Goal: Information Seeking & Learning: Stay updated

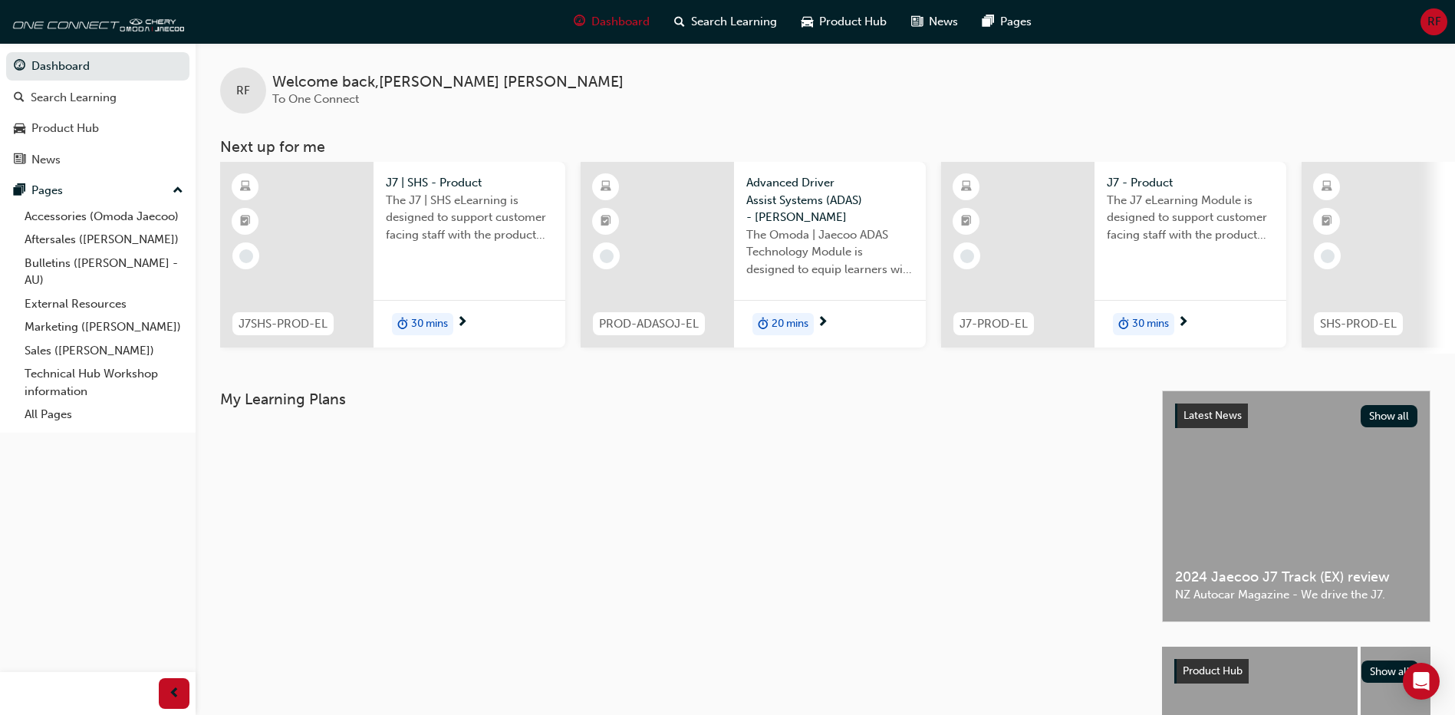
click at [307, 258] on div at bounding box center [296, 255] width 153 height 186
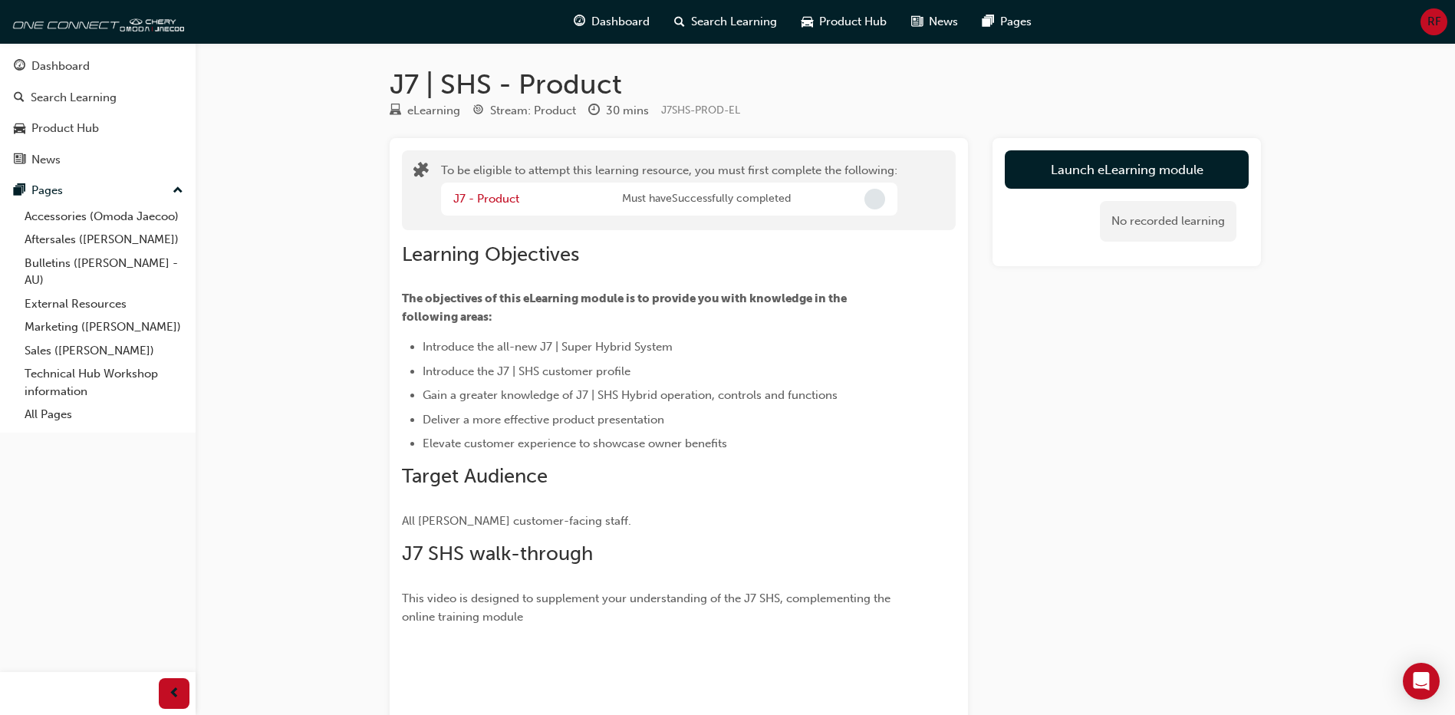
click at [869, 200] on span "Incomplete" at bounding box center [874, 199] width 21 height 21
click at [881, 198] on span "Incomplete" at bounding box center [874, 199] width 21 height 21
click at [1090, 171] on button "Launch eLearning module" at bounding box center [1127, 169] width 244 height 38
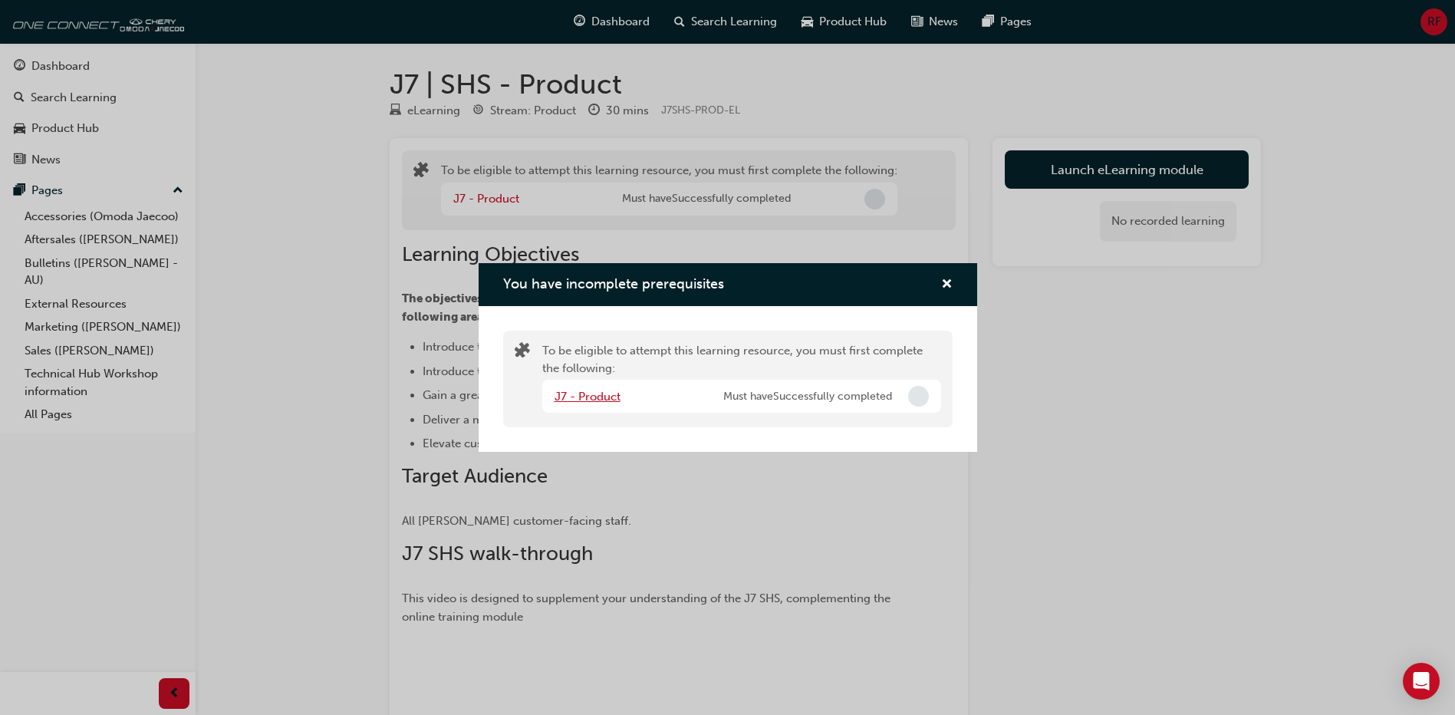
click at [588, 398] on link "J7 - Product" at bounding box center [588, 397] width 66 height 14
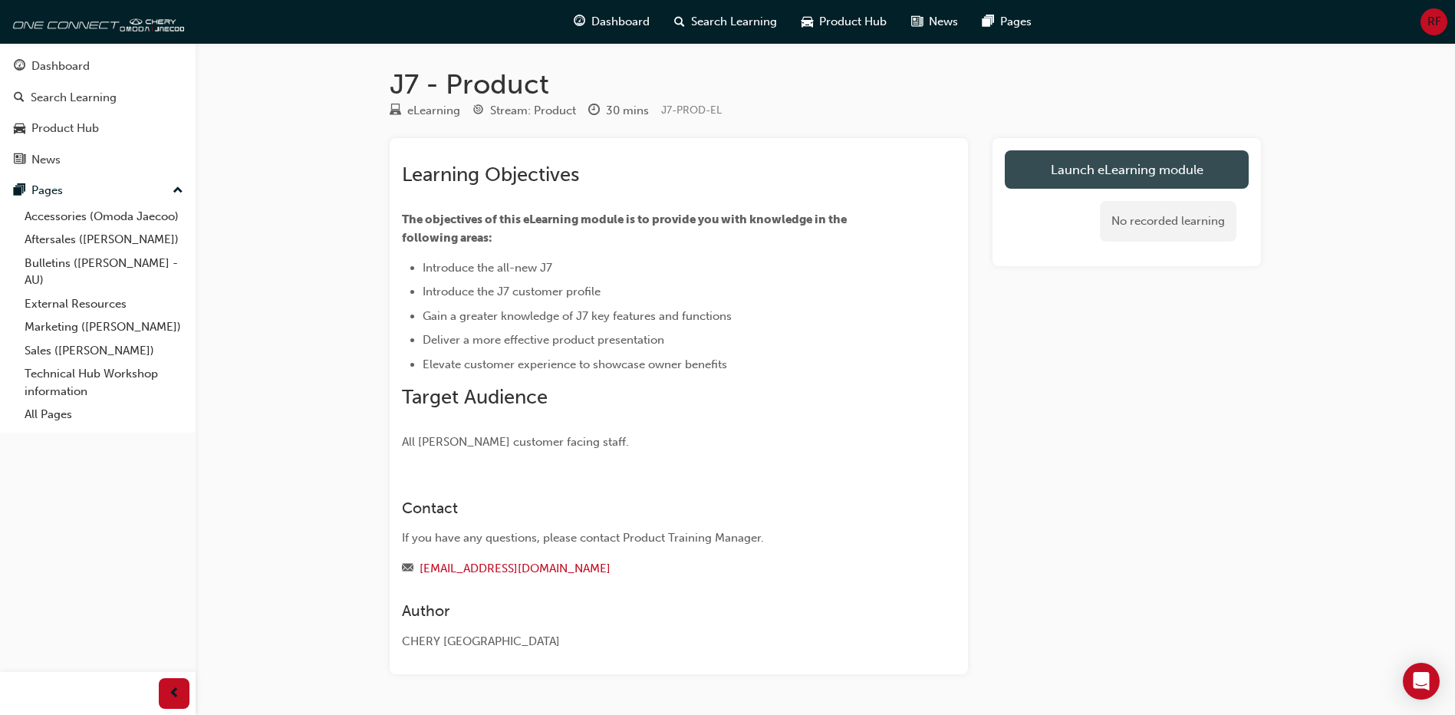
click at [1144, 175] on link "Launch eLearning module" at bounding box center [1127, 169] width 244 height 38
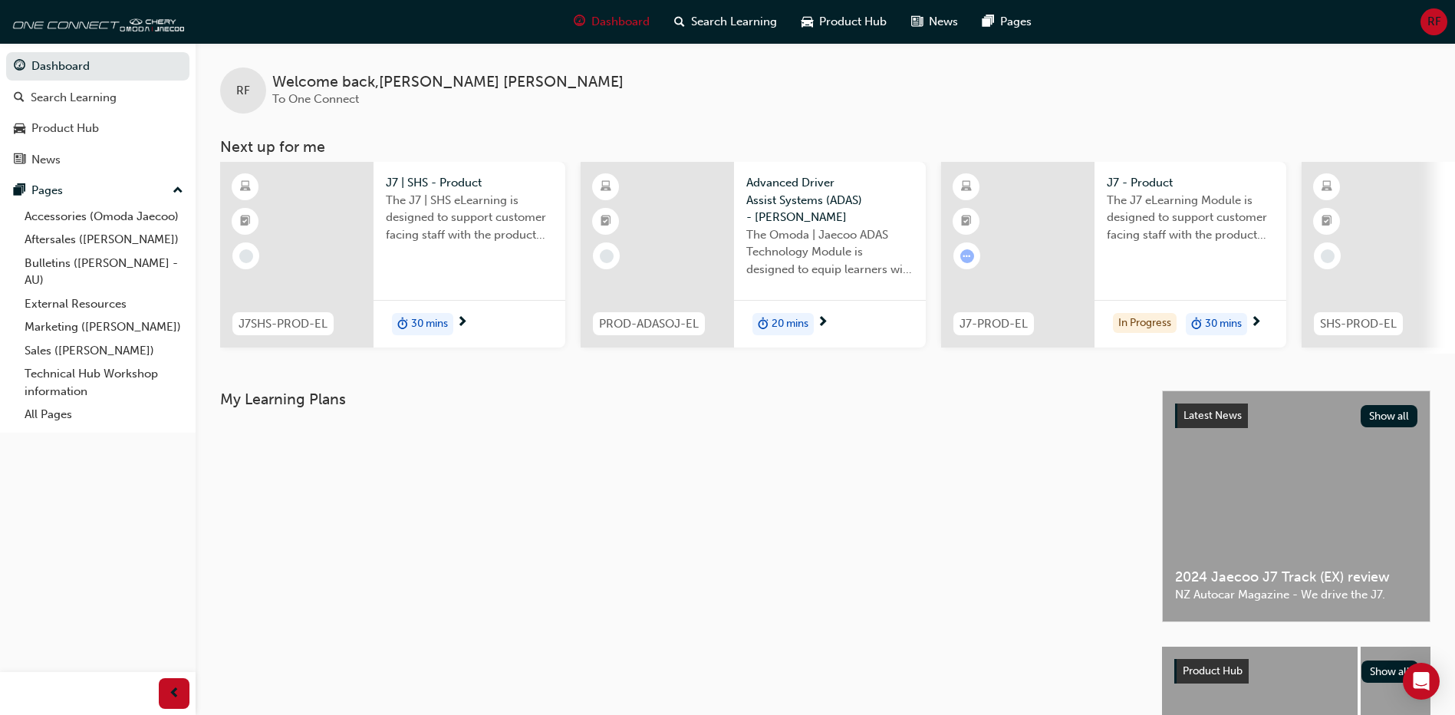
click at [1076, 107] on div "RF Welcome back , [PERSON_NAME] To One Connect" at bounding box center [825, 78] width 1259 height 71
click at [74, 375] on link "Technical Hub Workshop information" at bounding box center [103, 382] width 171 height 41
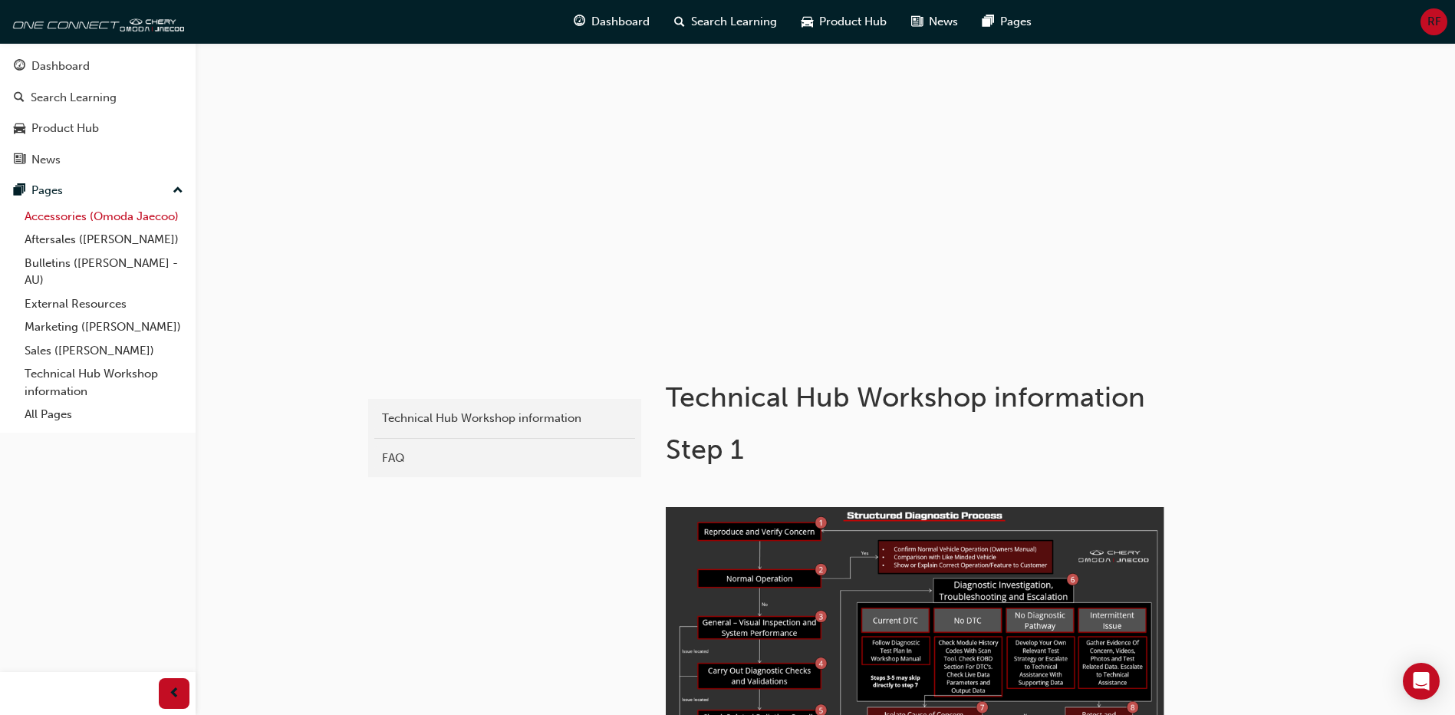
click at [68, 216] on link "Accessories (Omoda Jaecoo)" at bounding box center [103, 217] width 171 height 24
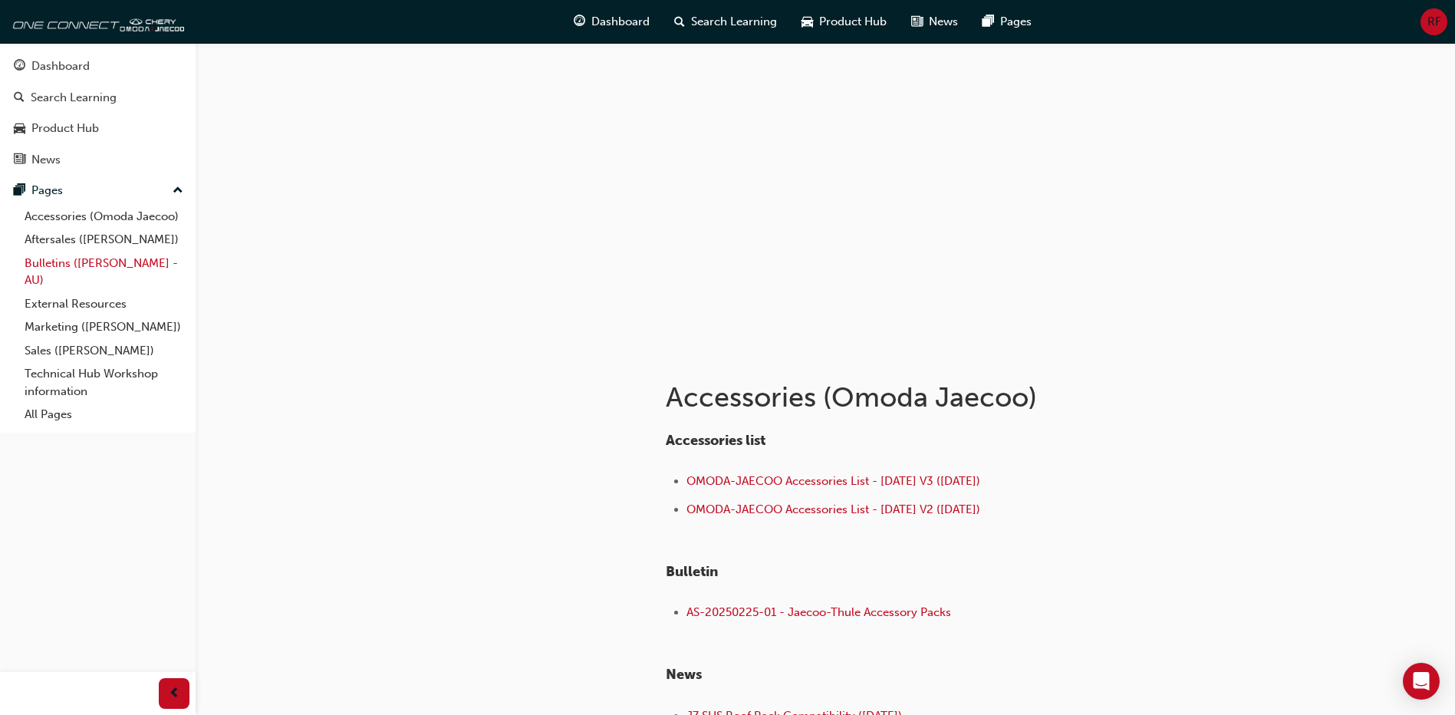
click at [65, 263] on link "Bulletins ([PERSON_NAME] - AU)" at bounding box center [103, 272] width 171 height 41
